Goal: Transaction & Acquisition: Purchase product/service

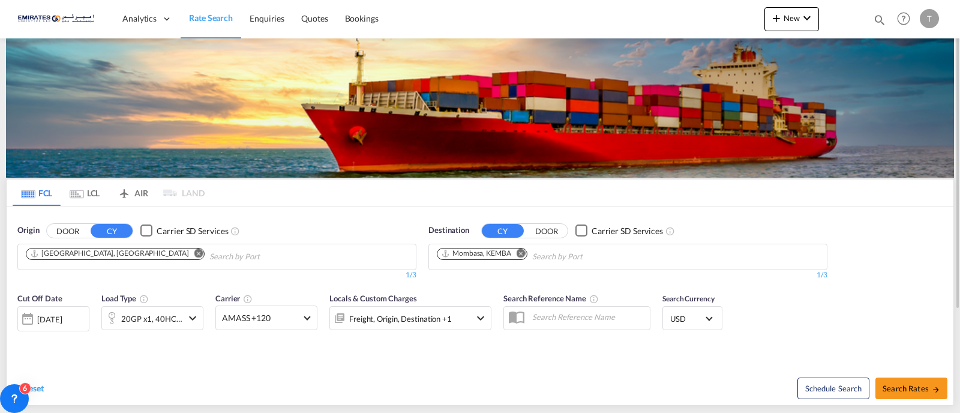
click at [523, 252] on md-icon "Remove" at bounding box center [521, 253] width 9 height 9
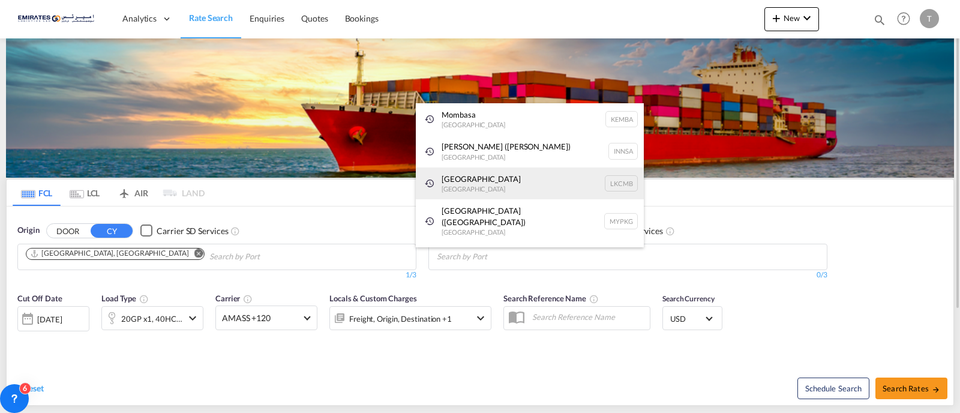
paste input "TAICHUNG"
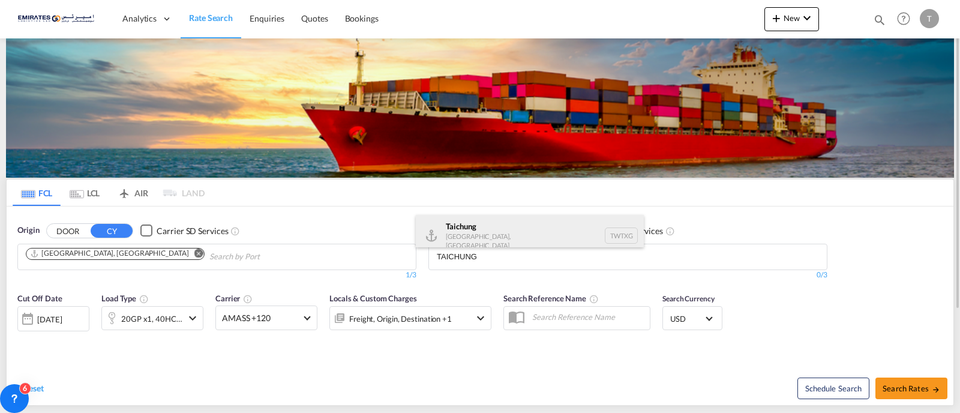
type input "TAICHUNG"
click at [502, 242] on div "Taichung [GEOGRAPHIC_DATA], [GEOGRAPHIC_DATA] TWTXG" at bounding box center [530, 235] width 228 height 41
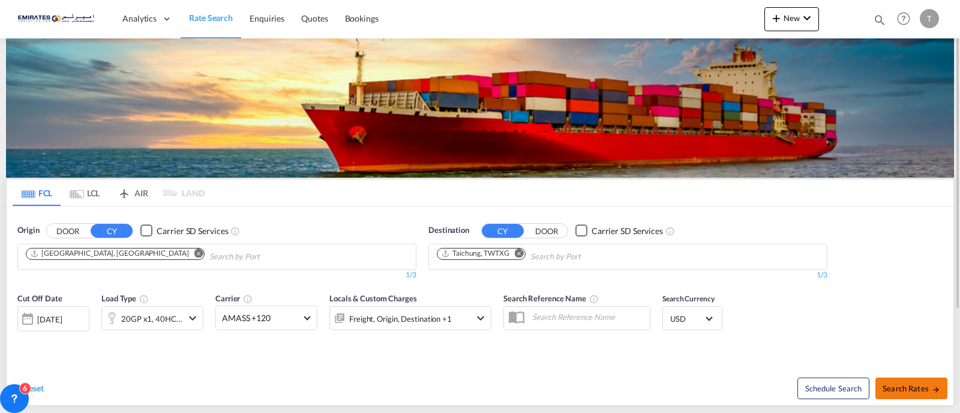
click at [917, 394] on button "Search Rates" at bounding box center [912, 389] width 72 height 22
type input "AEJEA to TWTXG / [DATE]"
